Goal: Transaction & Acquisition: Subscribe to service/newsletter

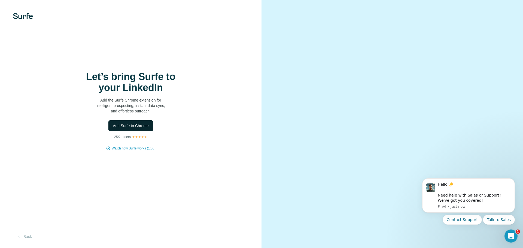
click at [138, 126] on span "Add Surfe to Chrome" at bounding box center [131, 125] width 36 height 5
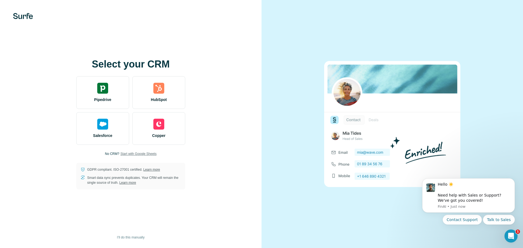
click at [141, 154] on span "Start with Google Sheets" at bounding box center [138, 153] width 36 height 5
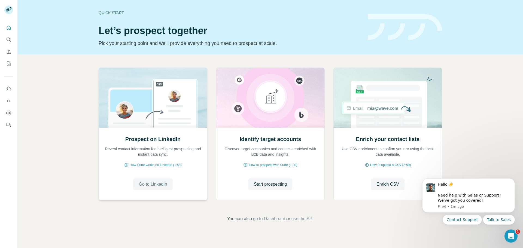
click at [156, 184] on span "Go to LinkedIn" at bounding box center [153, 184] width 28 height 7
click at [9, 29] on icon "Quick start" at bounding box center [8, 27] width 5 height 5
click at [7, 41] on icon "Search" at bounding box center [9, 40] width 4 height 4
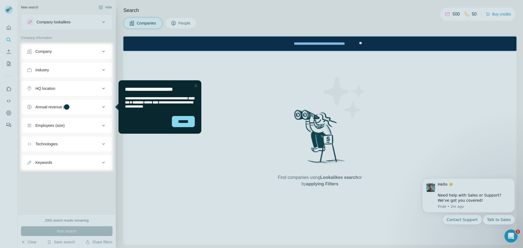
click at [196, 86] on div "Close Step" at bounding box center [196, 86] width 7 height 7
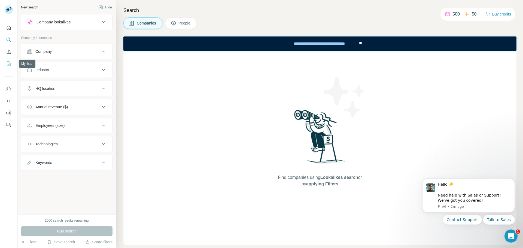
click at [7, 64] on icon "My lists" at bounding box center [9, 64] width 4 height 4
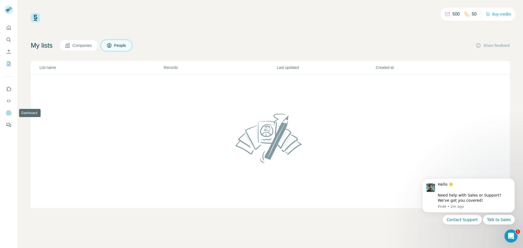
click at [6, 113] on icon "Dashboard" at bounding box center [8, 112] width 5 height 5
